Goal: Obtain resource: Obtain resource

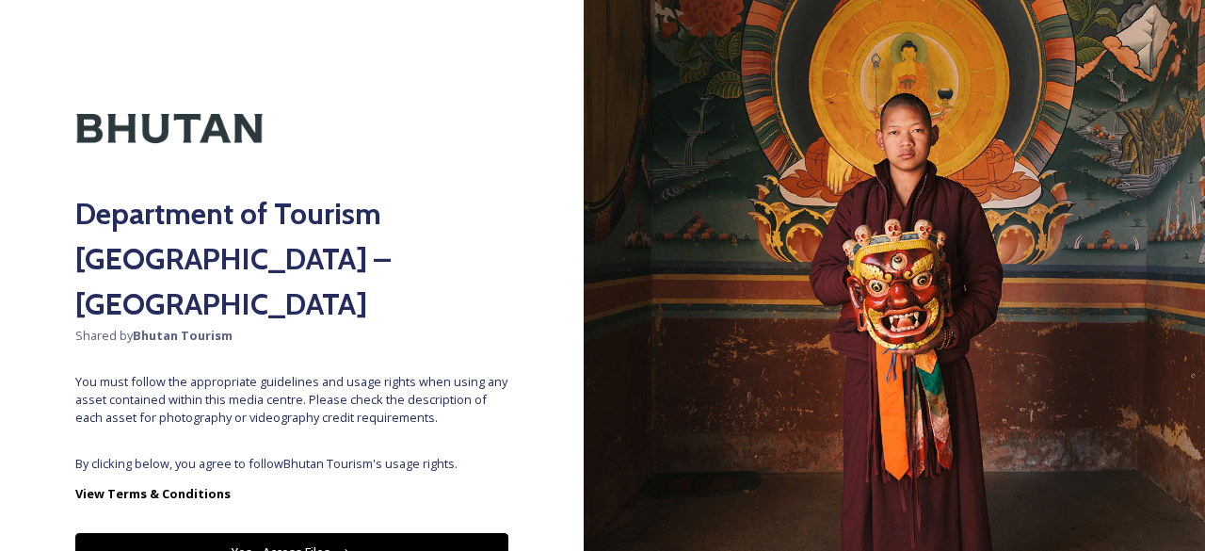
click at [290, 533] on button "Yes - Access Files" at bounding box center [291, 552] width 433 height 39
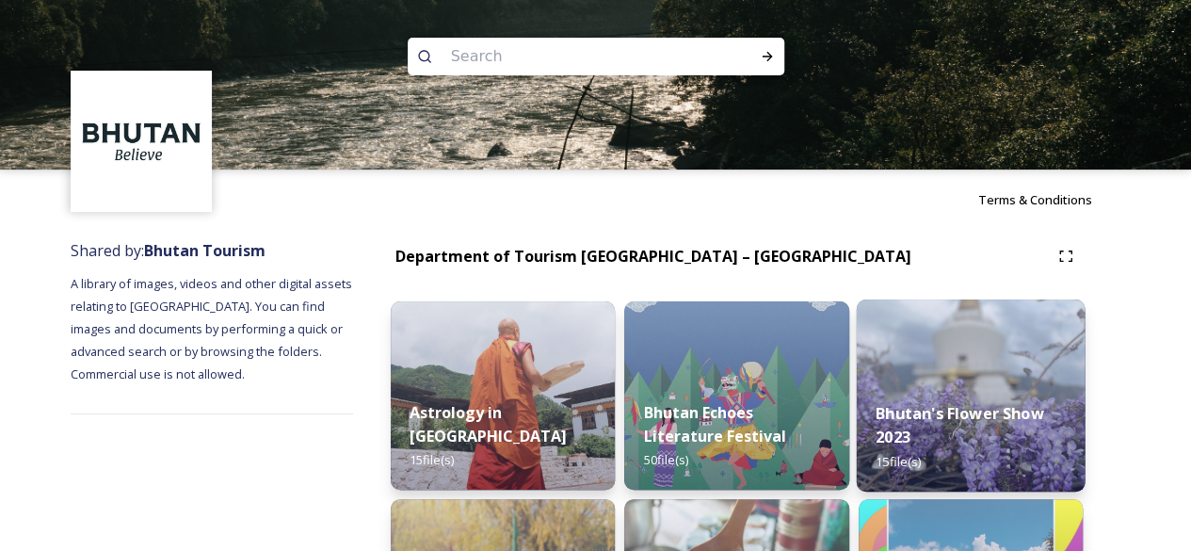
click at [874, 415] on div "Bhutan's Flower Show 2023 15 file(s)" at bounding box center [970, 436] width 229 height 109
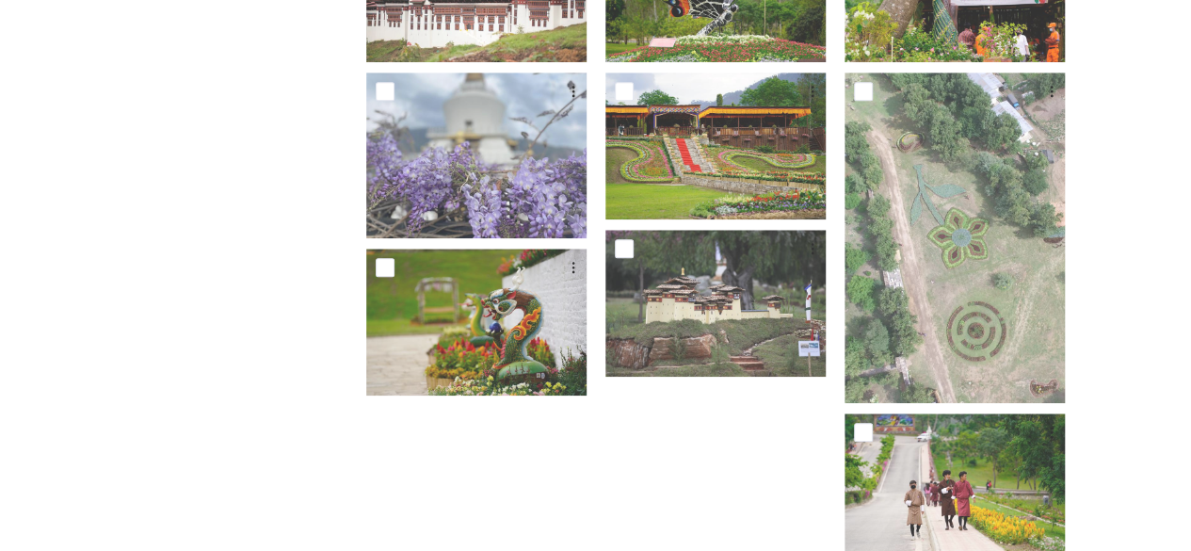
scroll to position [287, 0]
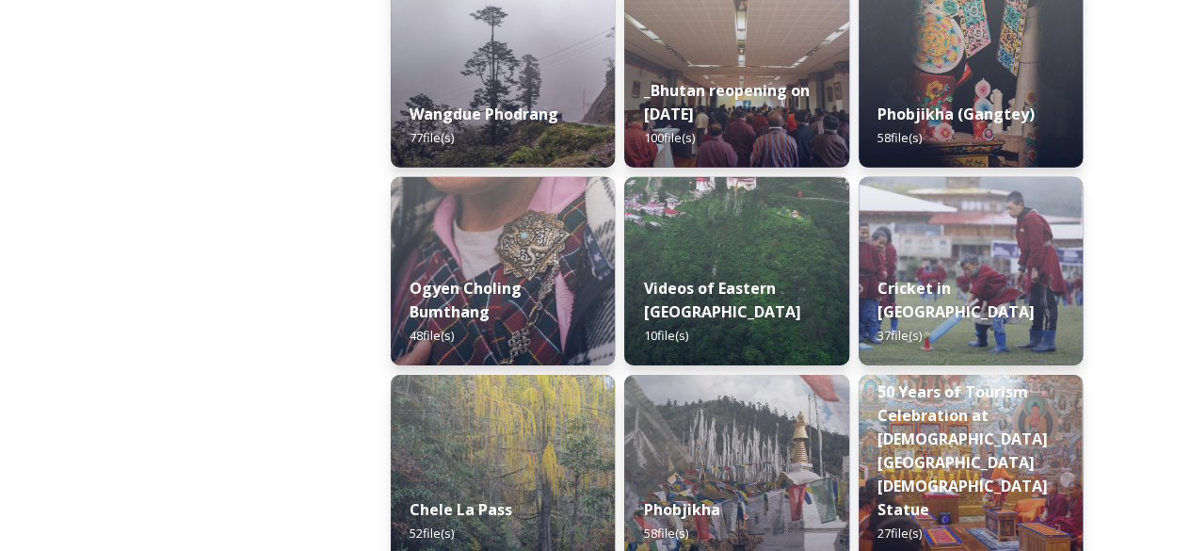
scroll to position [3318, 0]
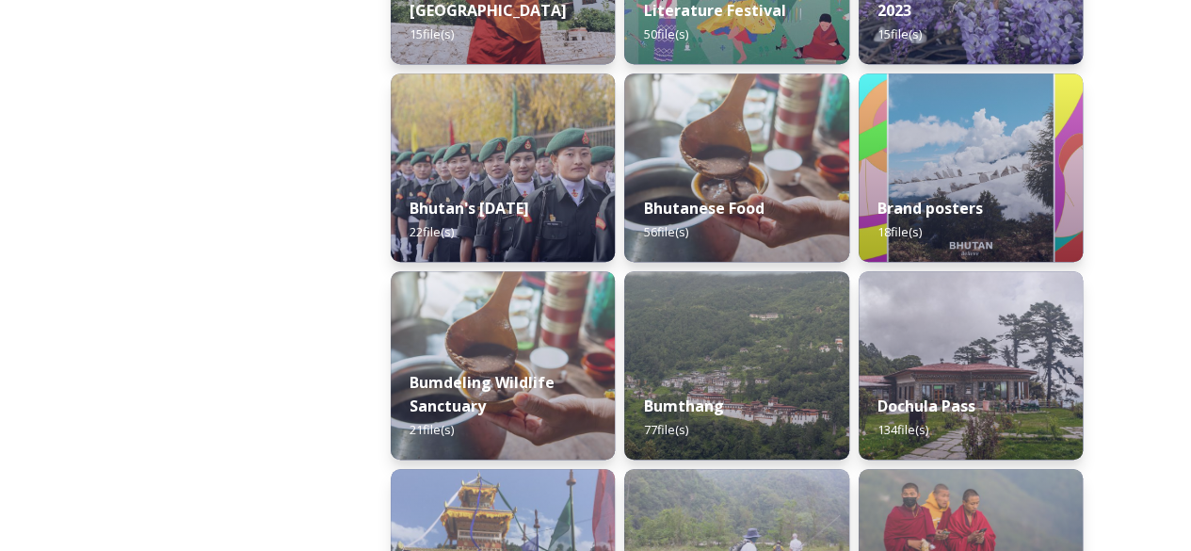
scroll to position [0, 0]
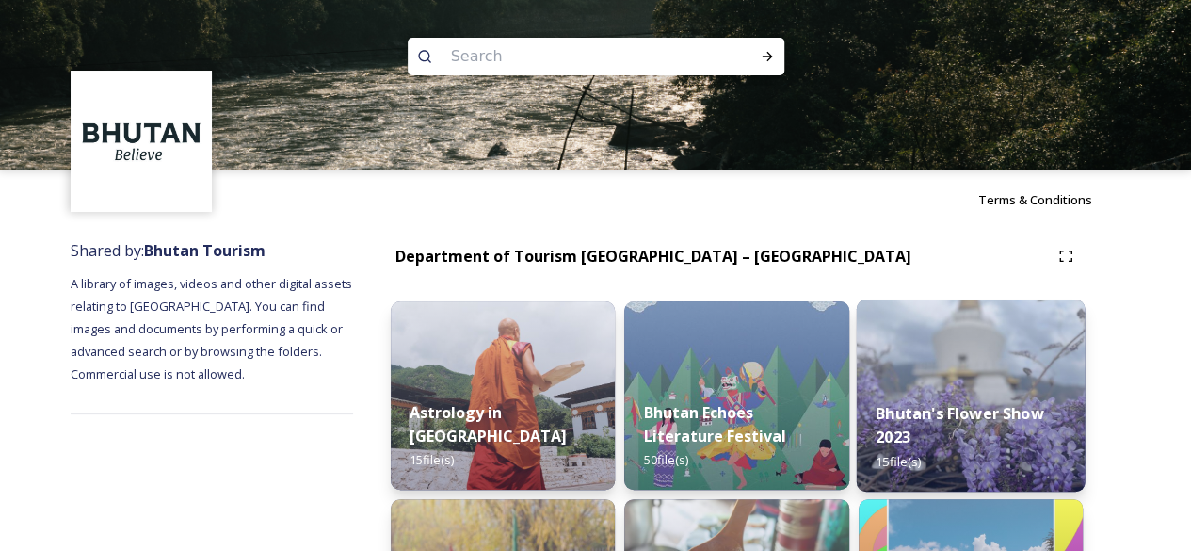
click at [910, 418] on strong "Bhutan's Flower Show 2023" at bounding box center [960, 424] width 169 height 45
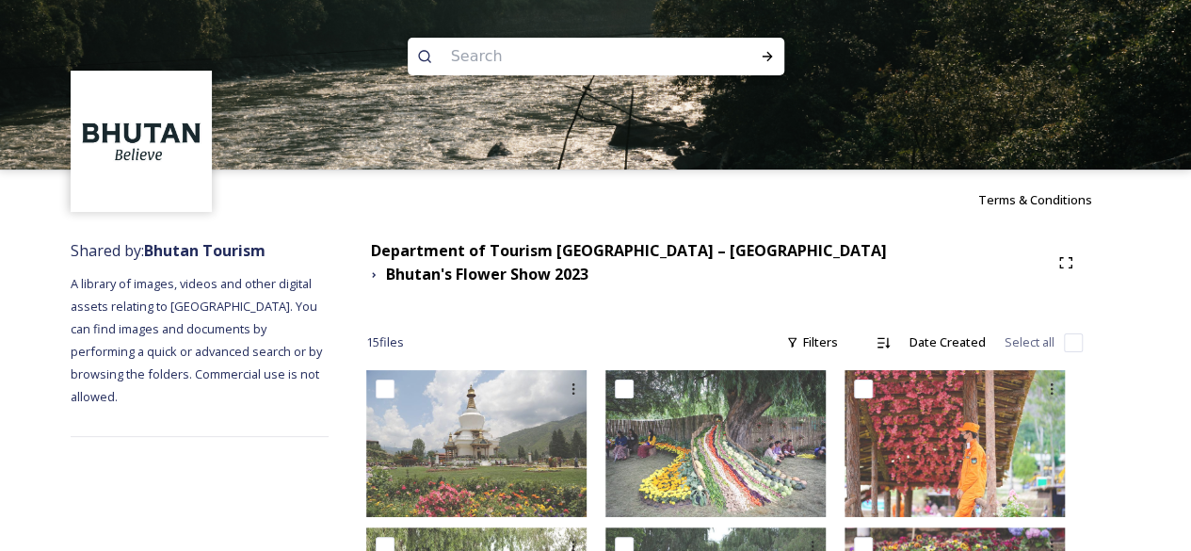
scroll to position [482, 0]
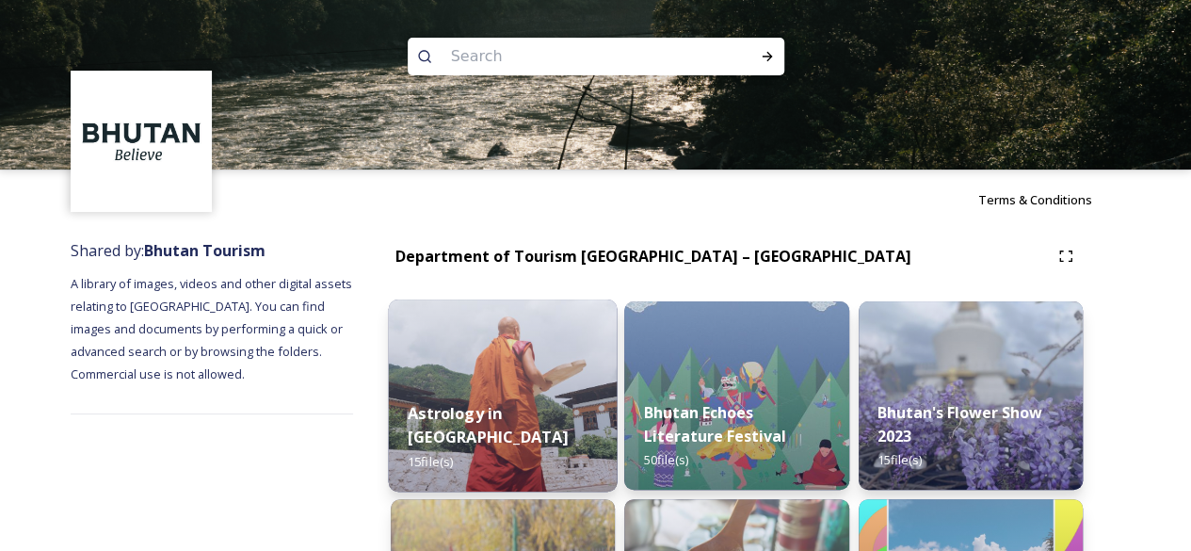
click at [490, 363] on img at bounding box center [503, 395] width 229 height 192
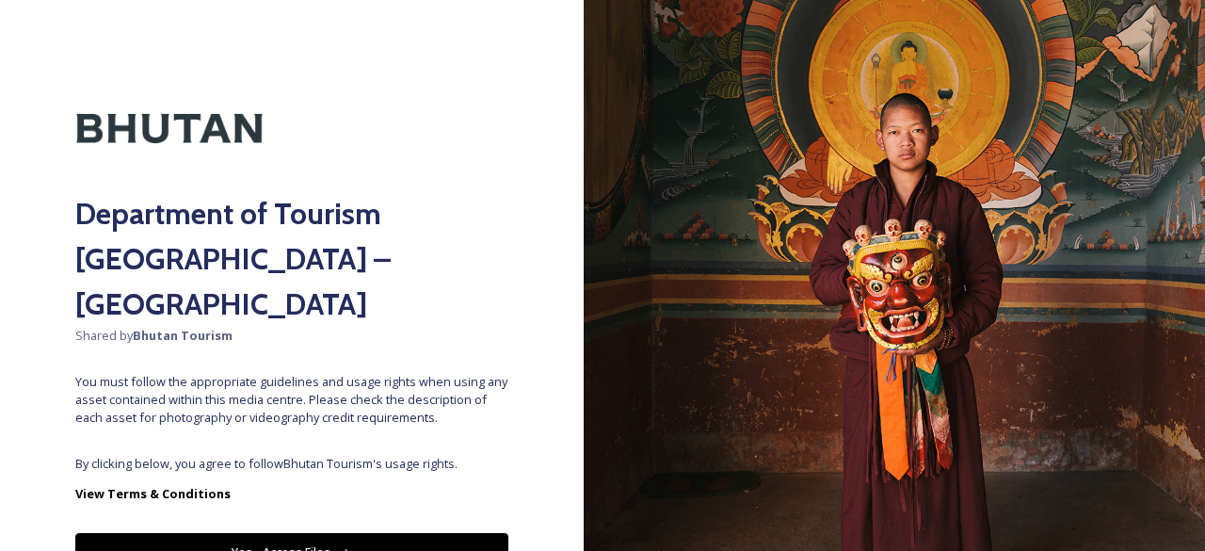
click at [345, 533] on button "Yes - Access Files" at bounding box center [291, 552] width 433 height 39
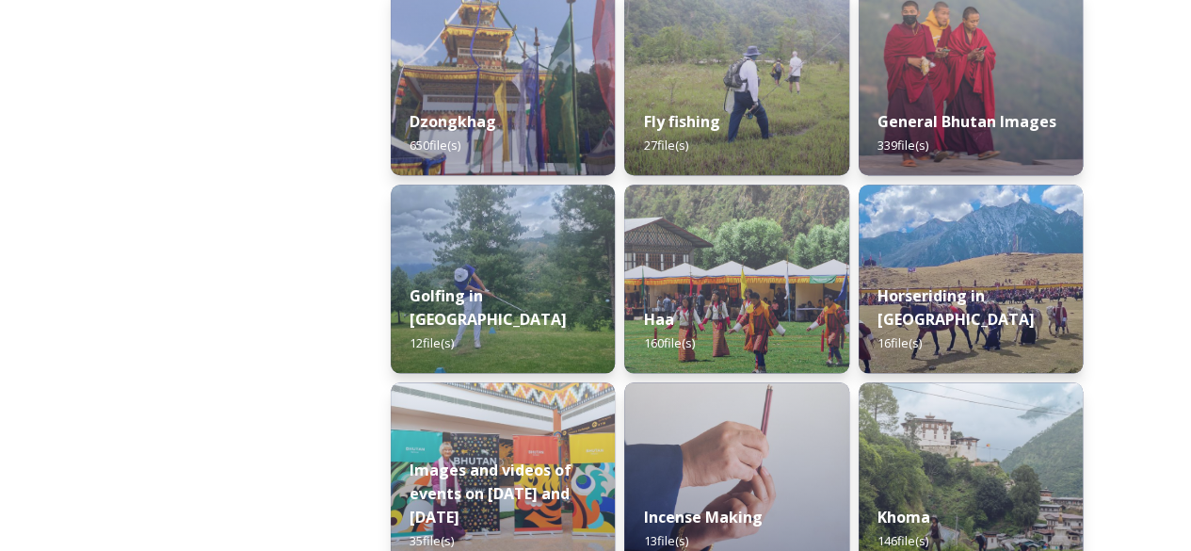
scroll to position [426, 0]
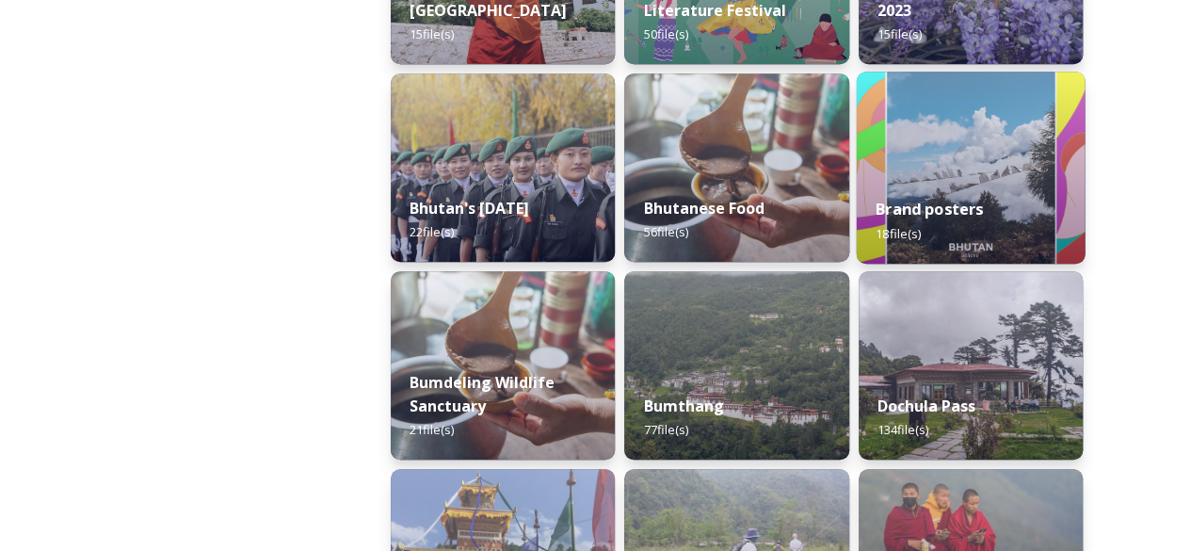
click at [1002, 174] on img at bounding box center [970, 168] width 229 height 192
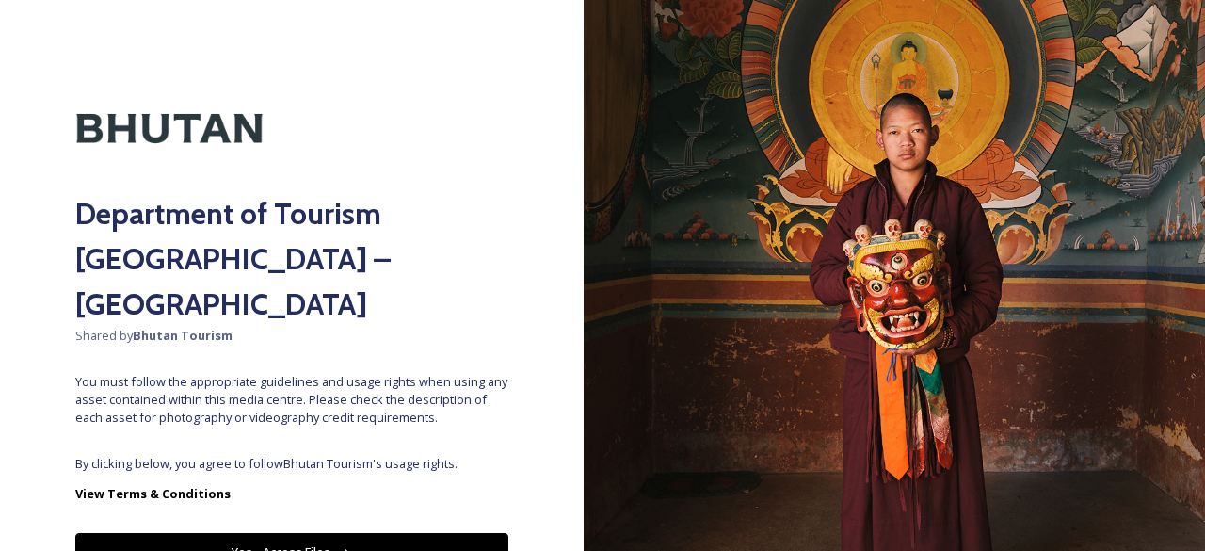
click at [316, 533] on button "Yes - Access Files" at bounding box center [291, 552] width 433 height 39
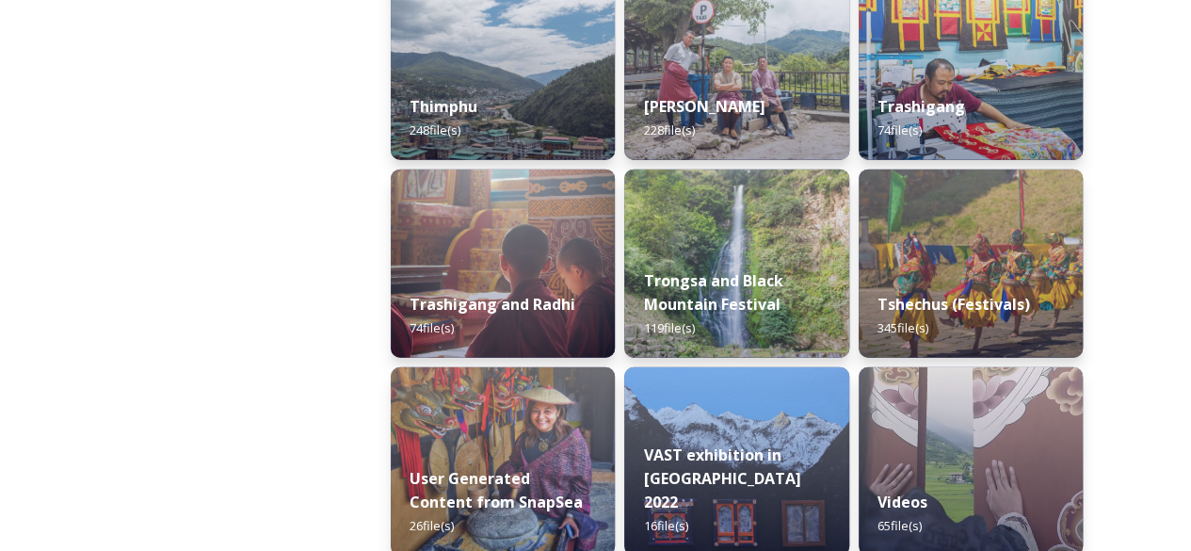
scroll to position [2301, 0]
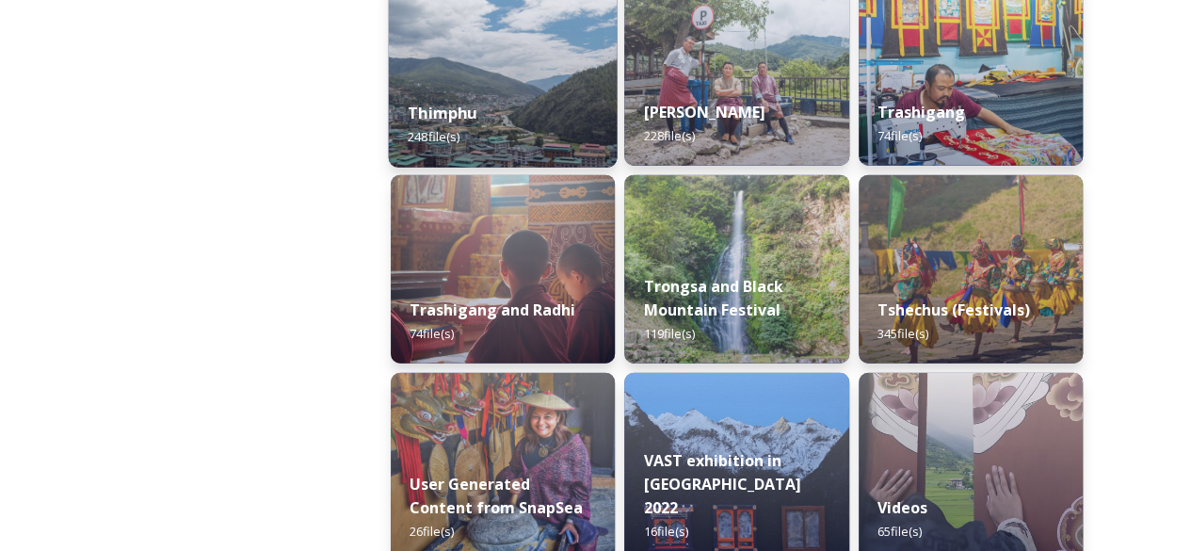
click at [512, 99] on div "Thimphu 248 file(s)" at bounding box center [503, 125] width 229 height 86
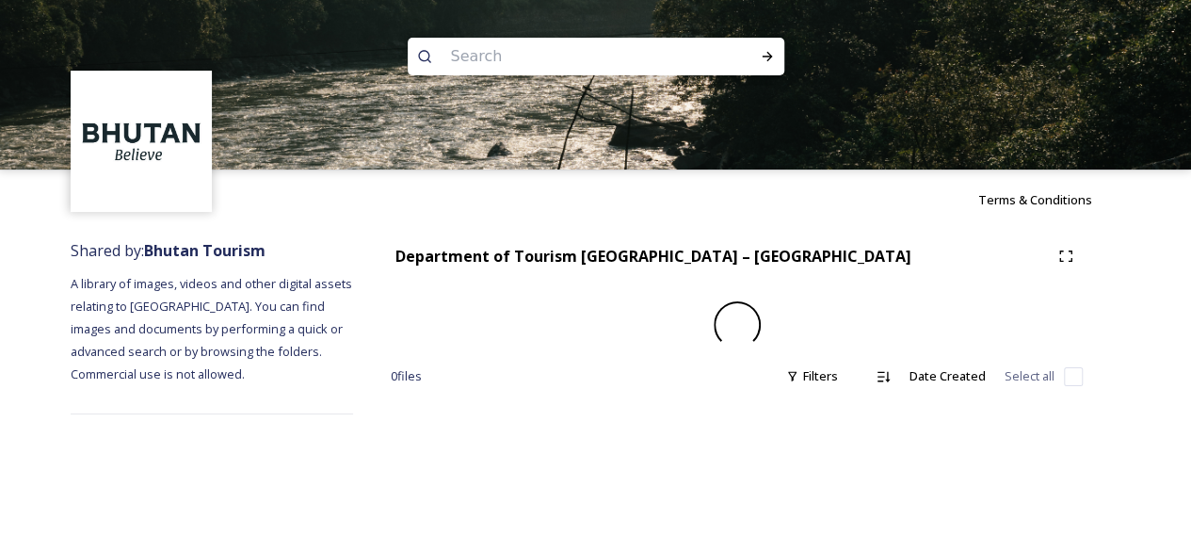
click at [512, 99] on img at bounding box center [595, 84] width 1191 height 169
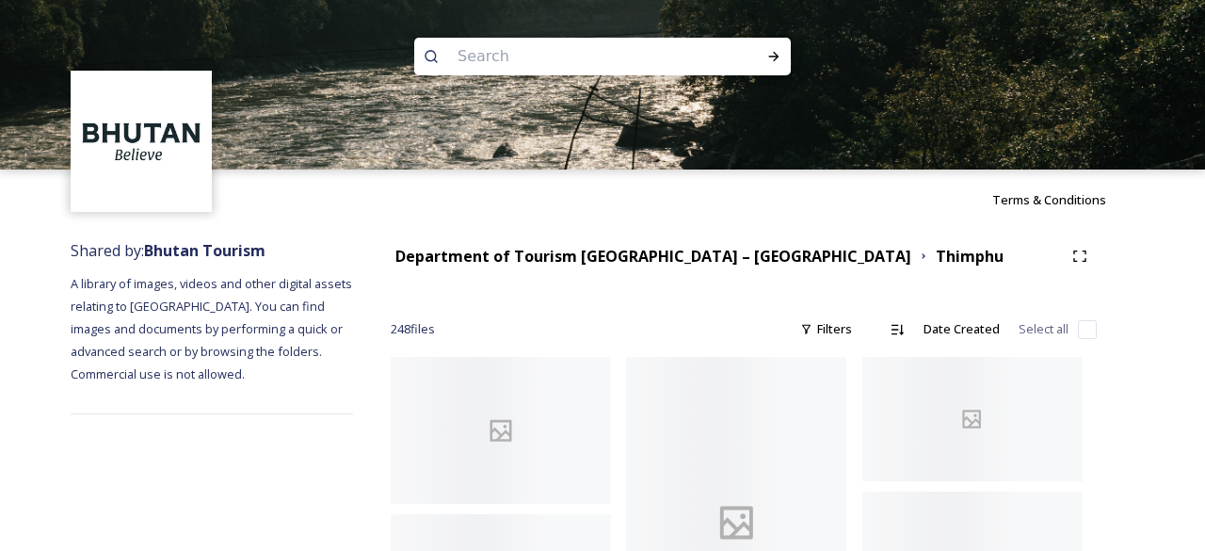
click at [512, 99] on img at bounding box center [602, 84] width 1205 height 169
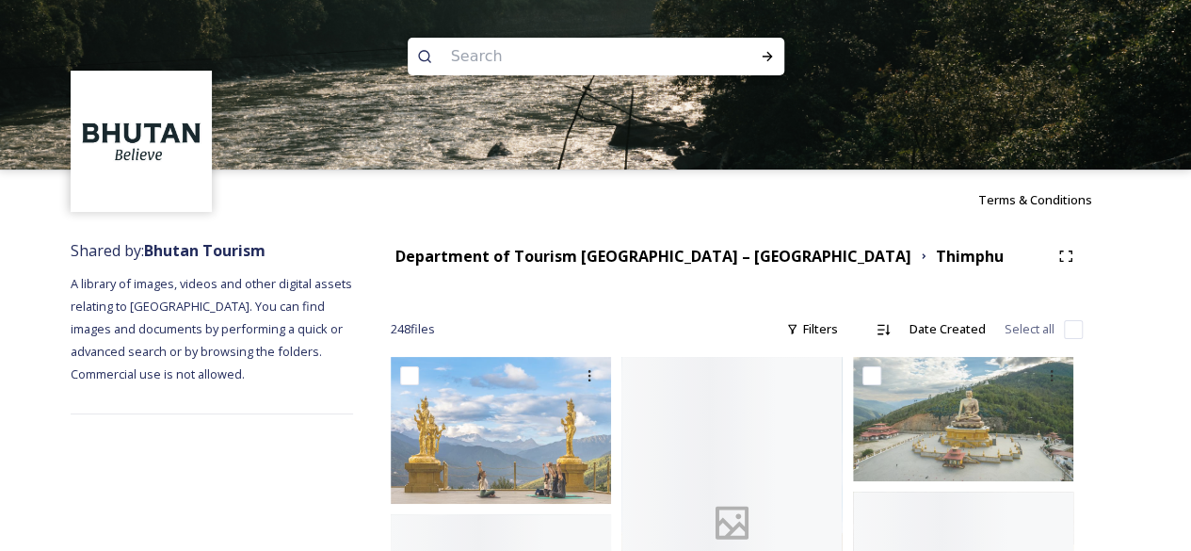
click at [512, 99] on img at bounding box center [595, 84] width 1191 height 169
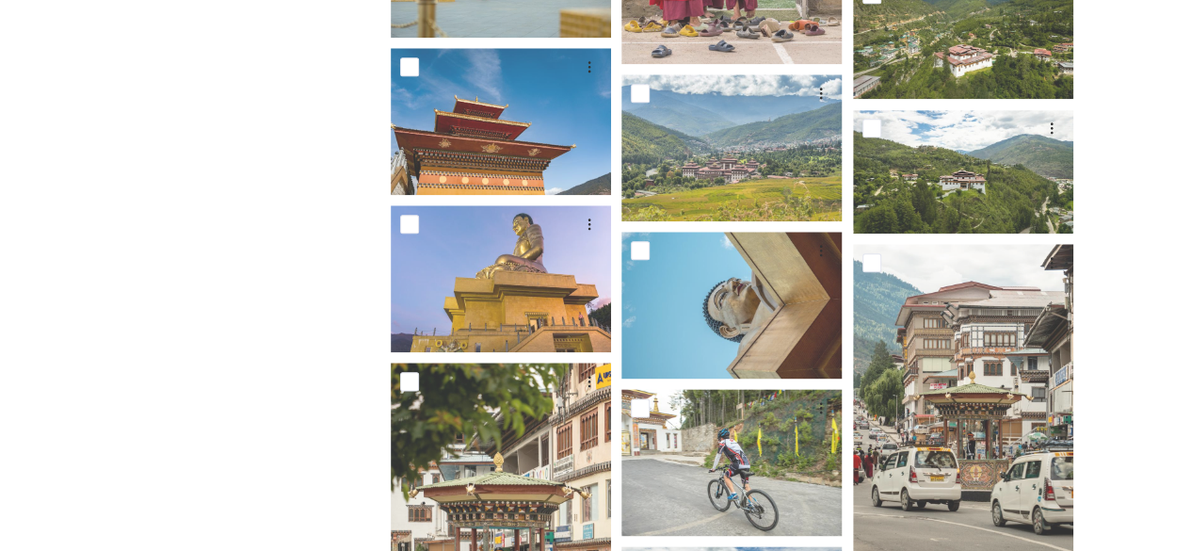
scroll to position [1446, 0]
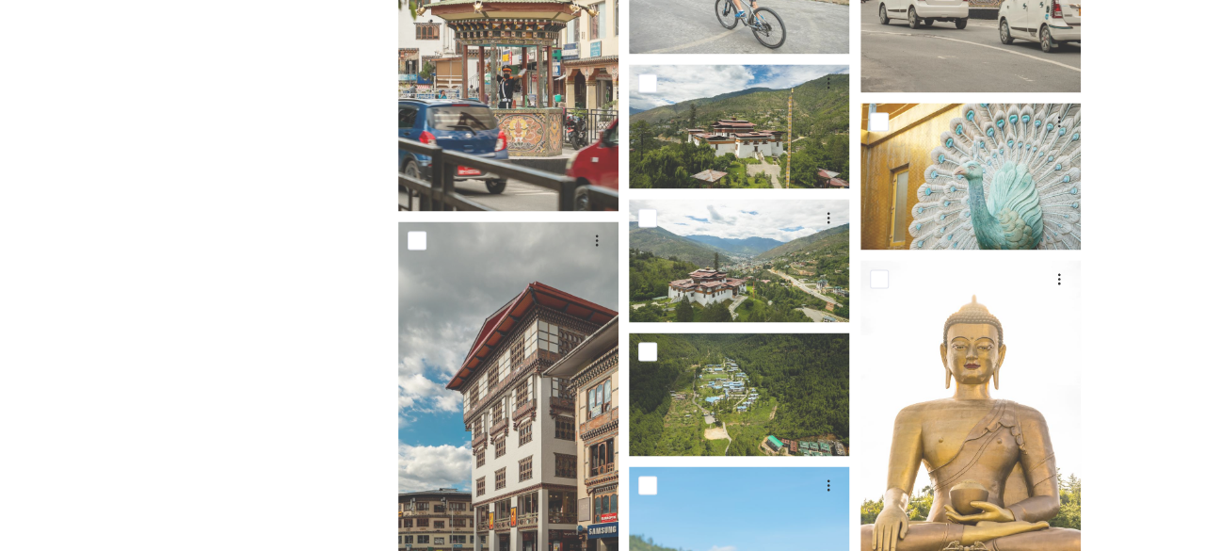
scroll to position [1928, 0]
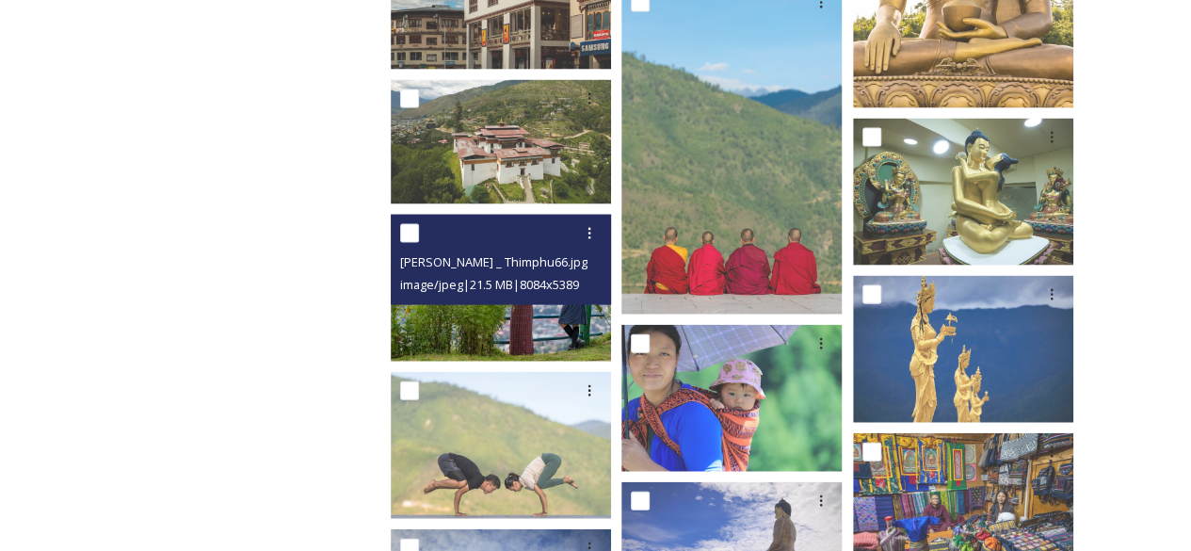
click at [580, 311] on img at bounding box center [501, 288] width 220 height 147
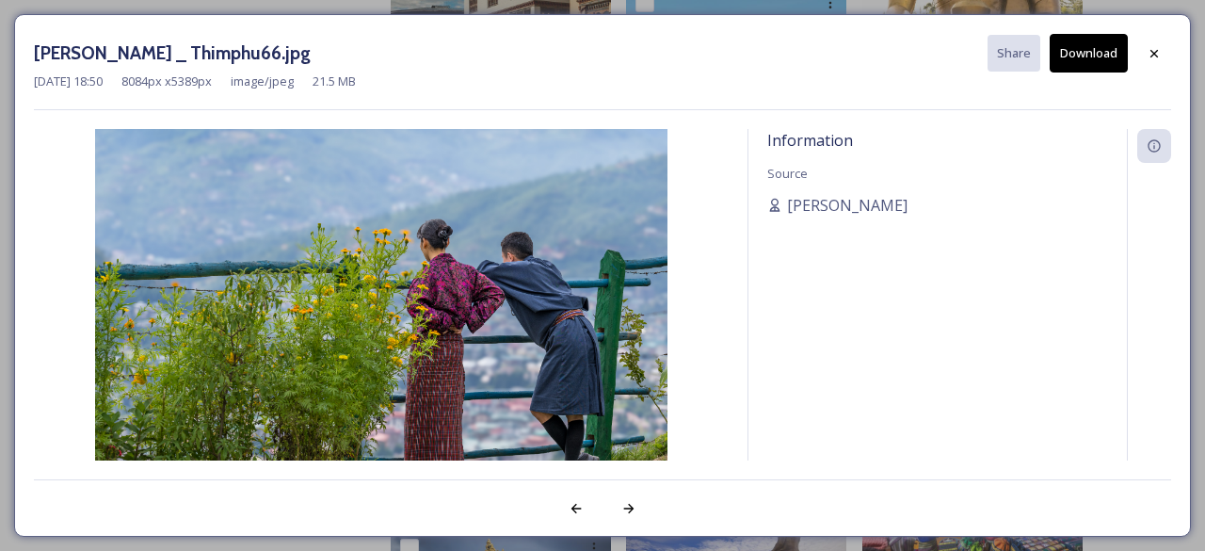
click at [443, 332] on img at bounding box center [381, 319] width 695 height 381
drag, startPoint x: 443, startPoint y: 332, endPoint x: 456, endPoint y: 314, distance: 21.7
click at [456, 314] on img at bounding box center [381, 319] width 695 height 381
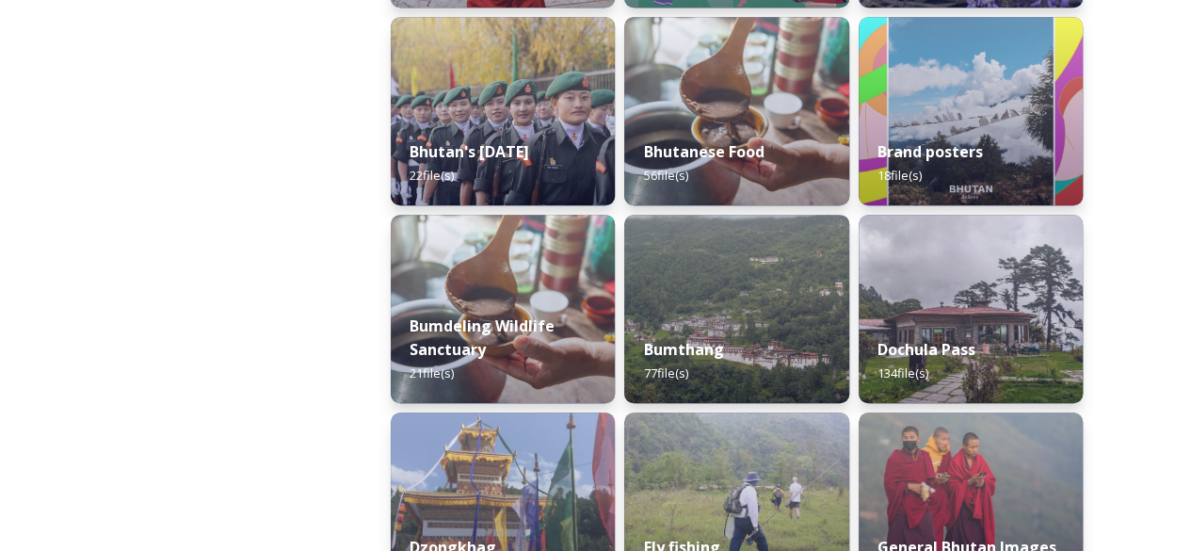
scroll to position [964, 0]
